Goal: Navigation & Orientation: Find specific page/section

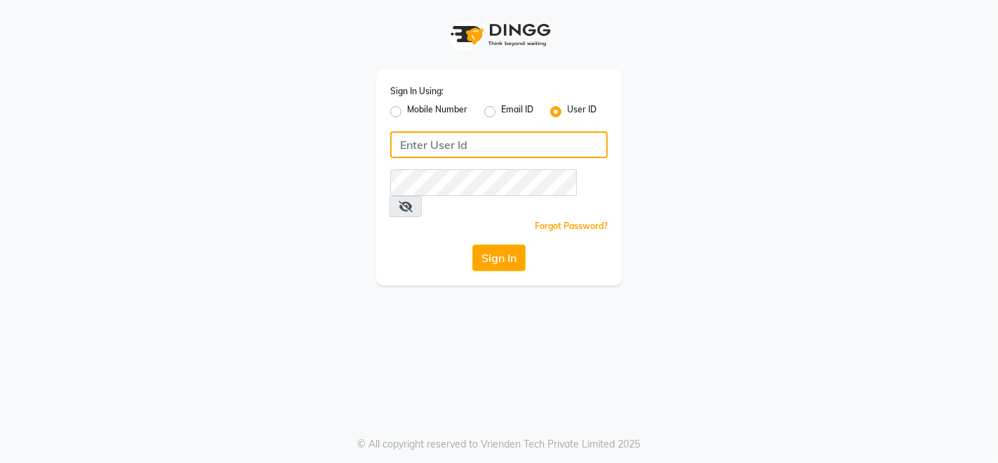
click at [542, 138] on input "Username" at bounding box center [499, 144] width 218 height 27
click at [493, 153] on input "Username" at bounding box center [499, 144] width 218 height 27
click at [499, 147] on input "Camille@123" at bounding box center [499, 144] width 218 height 27
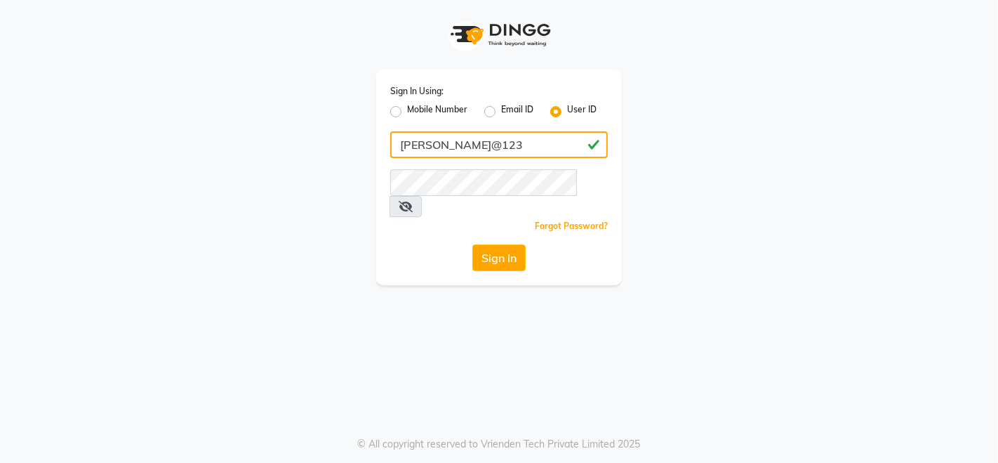
type input "Camille@123"
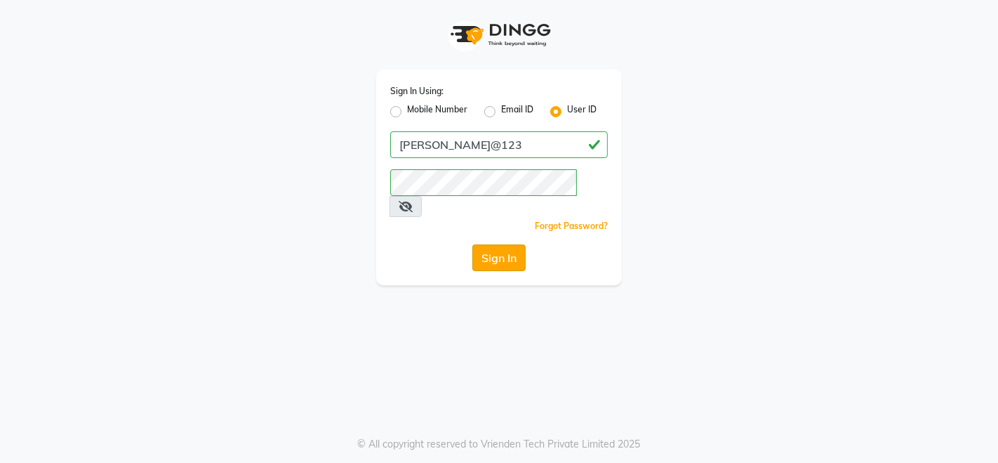
click at [507, 244] on button "Sign In" at bounding box center [498, 257] width 53 height 27
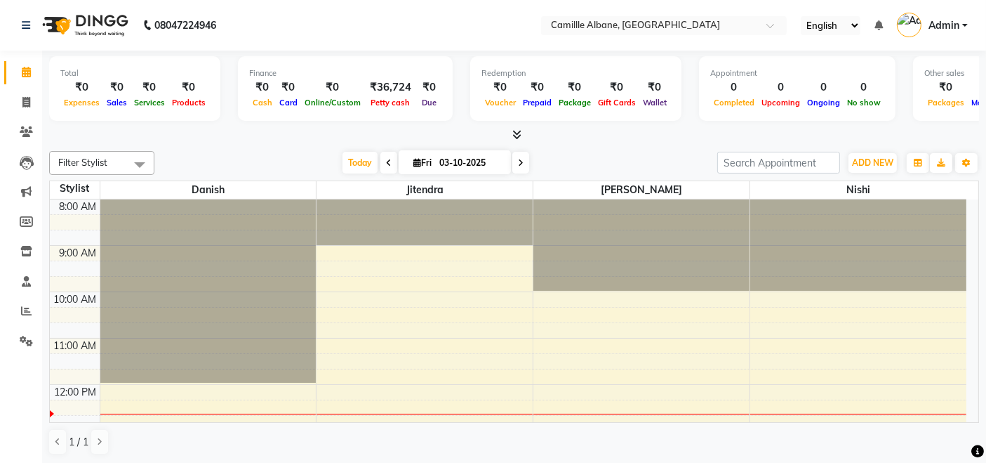
click at [512, 137] on icon at bounding box center [516, 134] width 9 height 11
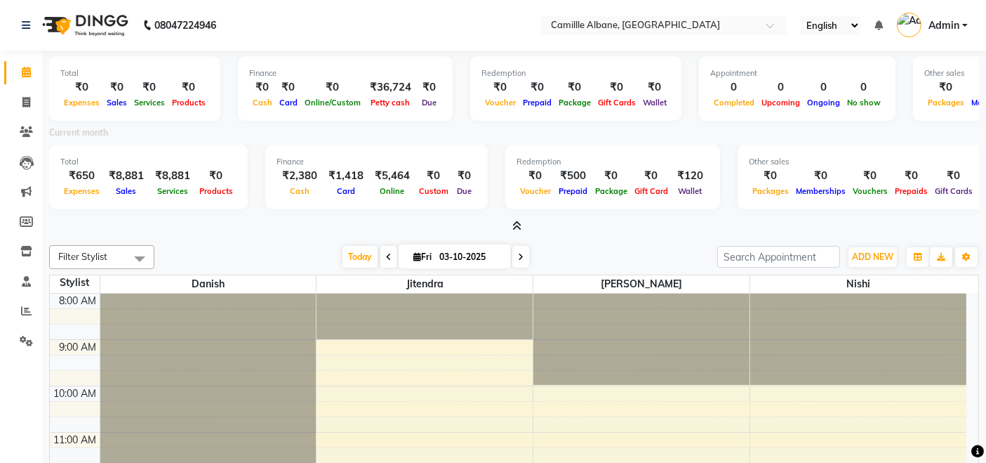
click at [517, 229] on icon at bounding box center [516, 225] width 9 height 11
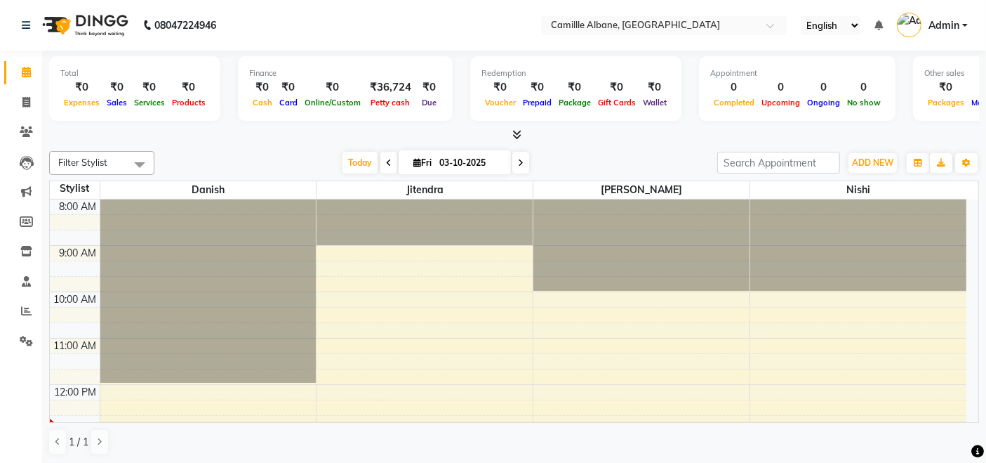
click at [521, 132] on icon at bounding box center [516, 134] width 9 height 11
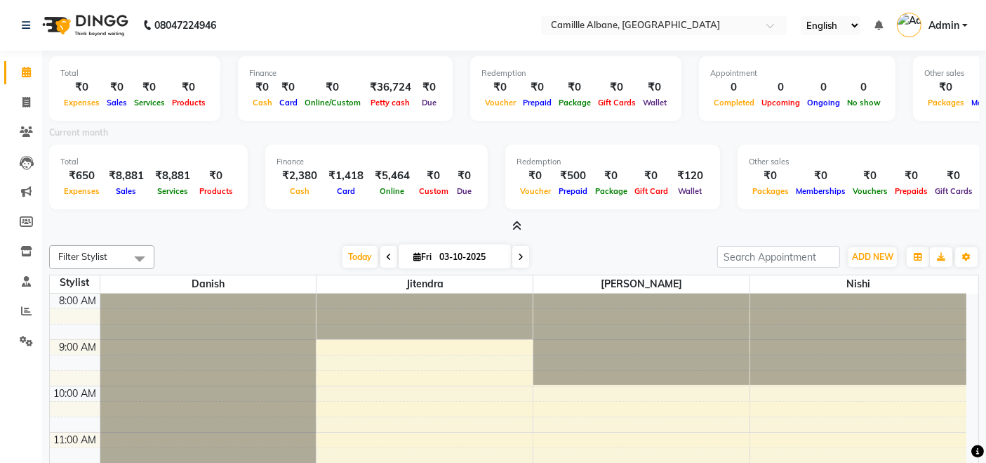
click at [519, 222] on icon at bounding box center [516, 225] width 9 height 11
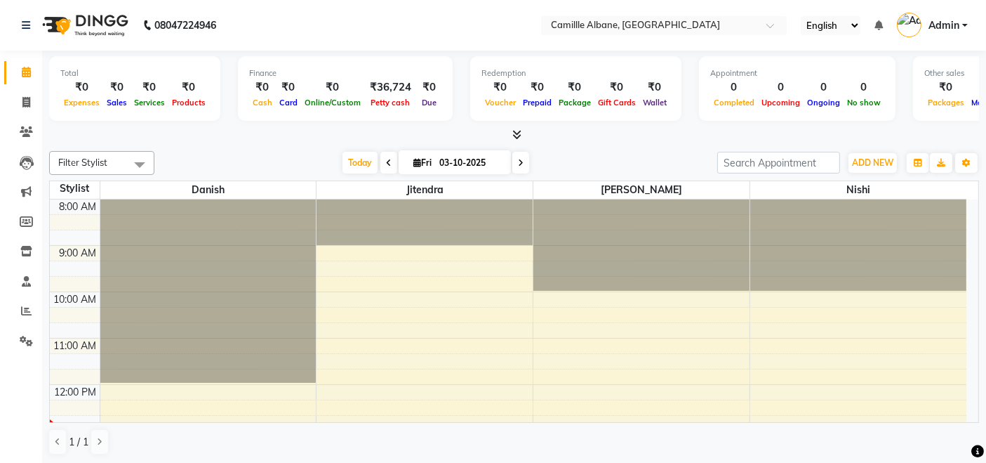
click at [519, 139] on icon at bounding box center [516, 134] width 9 height 11
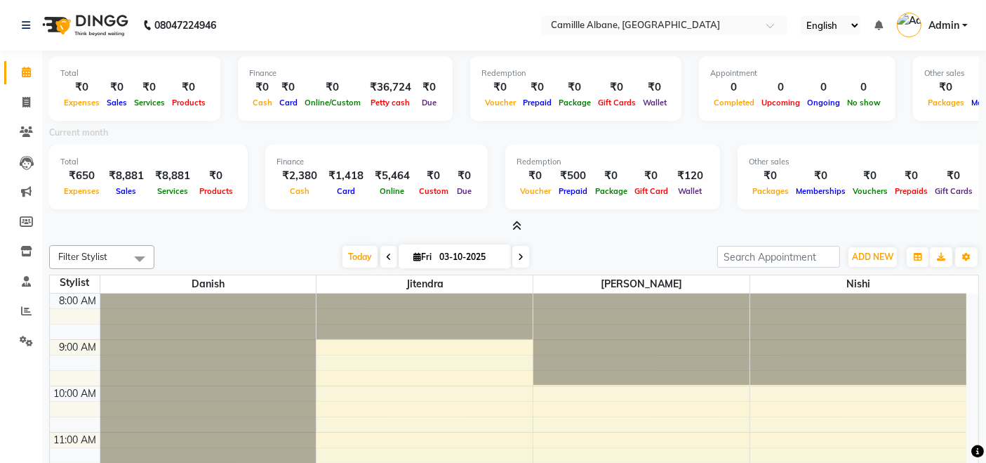
click at [518, 219] on span at bounding box center [514, 226] width 15 height 15
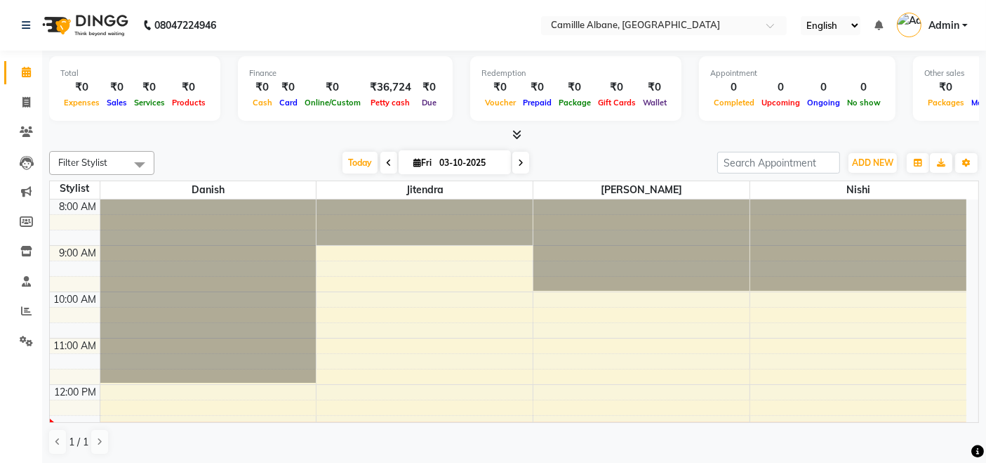
click at [602, 151] on div "Filter Stylist Select All Danish Jitendra [PERSON_NAME] [DATE] [DATE] Toggle Dr…" at bounding box center [514, 163] width 930 height 24
